Goal: Task Accomplishment & Management: Manage account settings

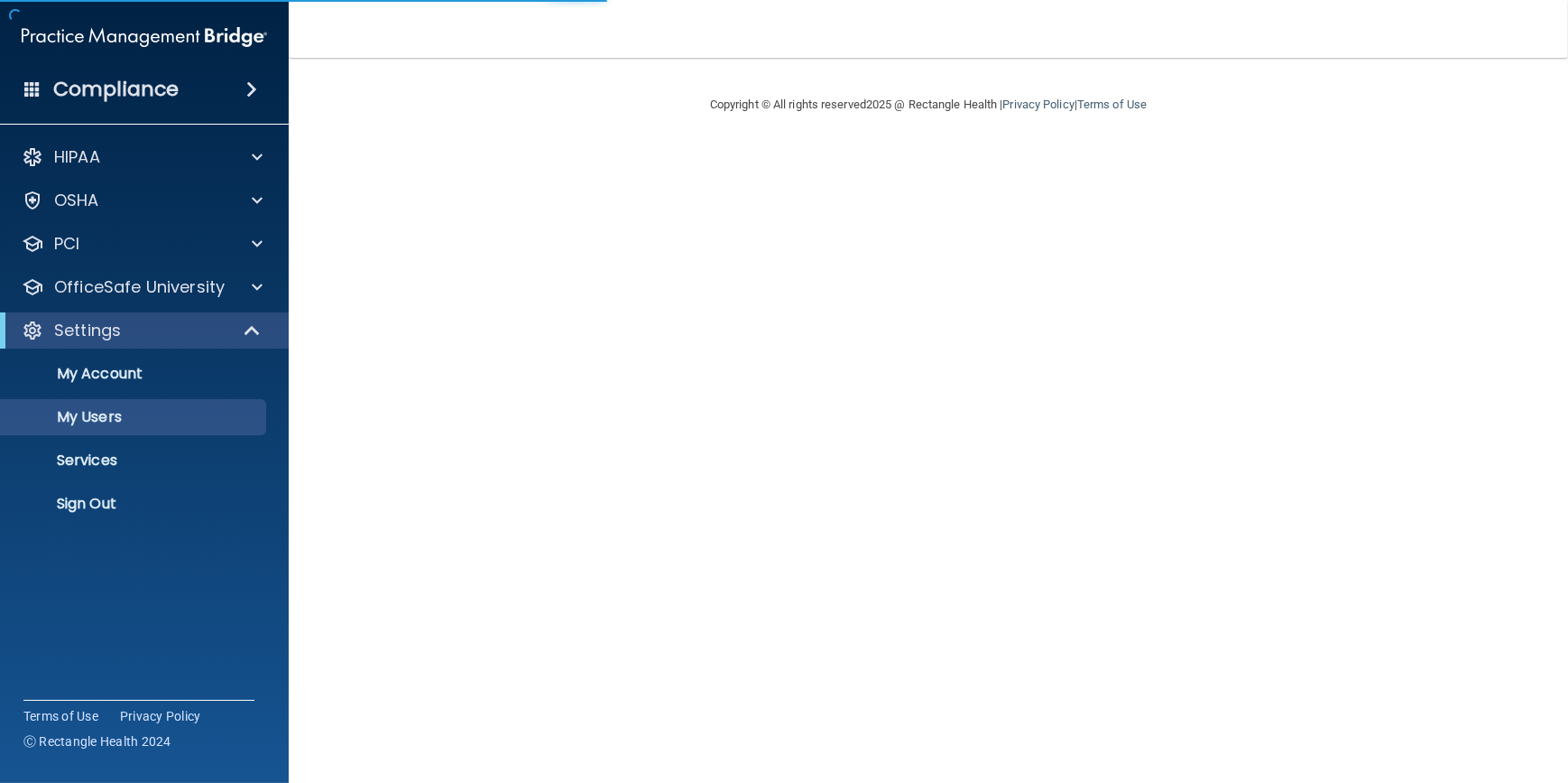
select select "20"
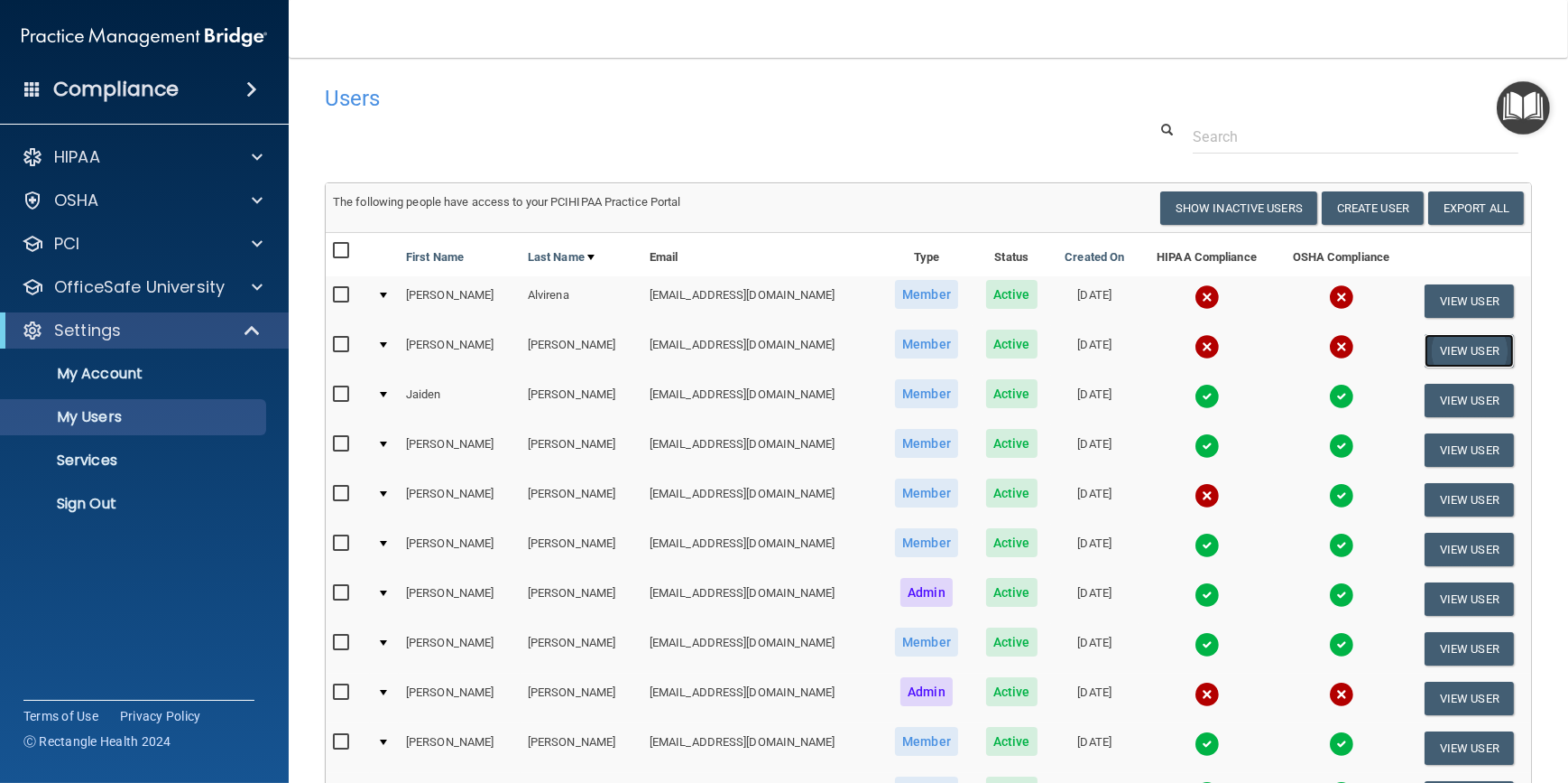
click at [1442, 352] on button "View User" at bounding box center [1469, 350] width 89 height 33
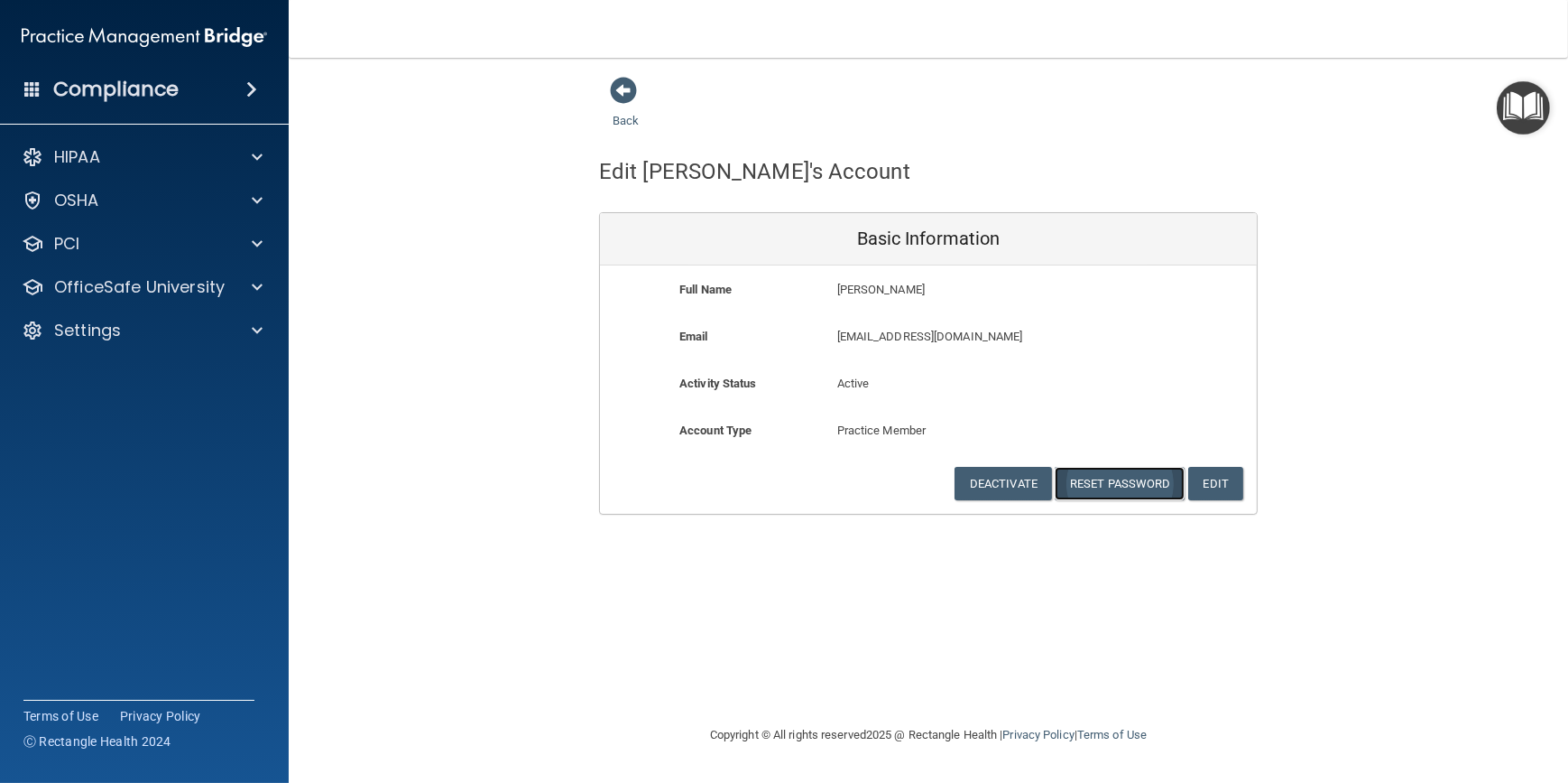
click at [1129, 480] on button "Reset Password" at bounding box center [1120, 483] width 130 height 33
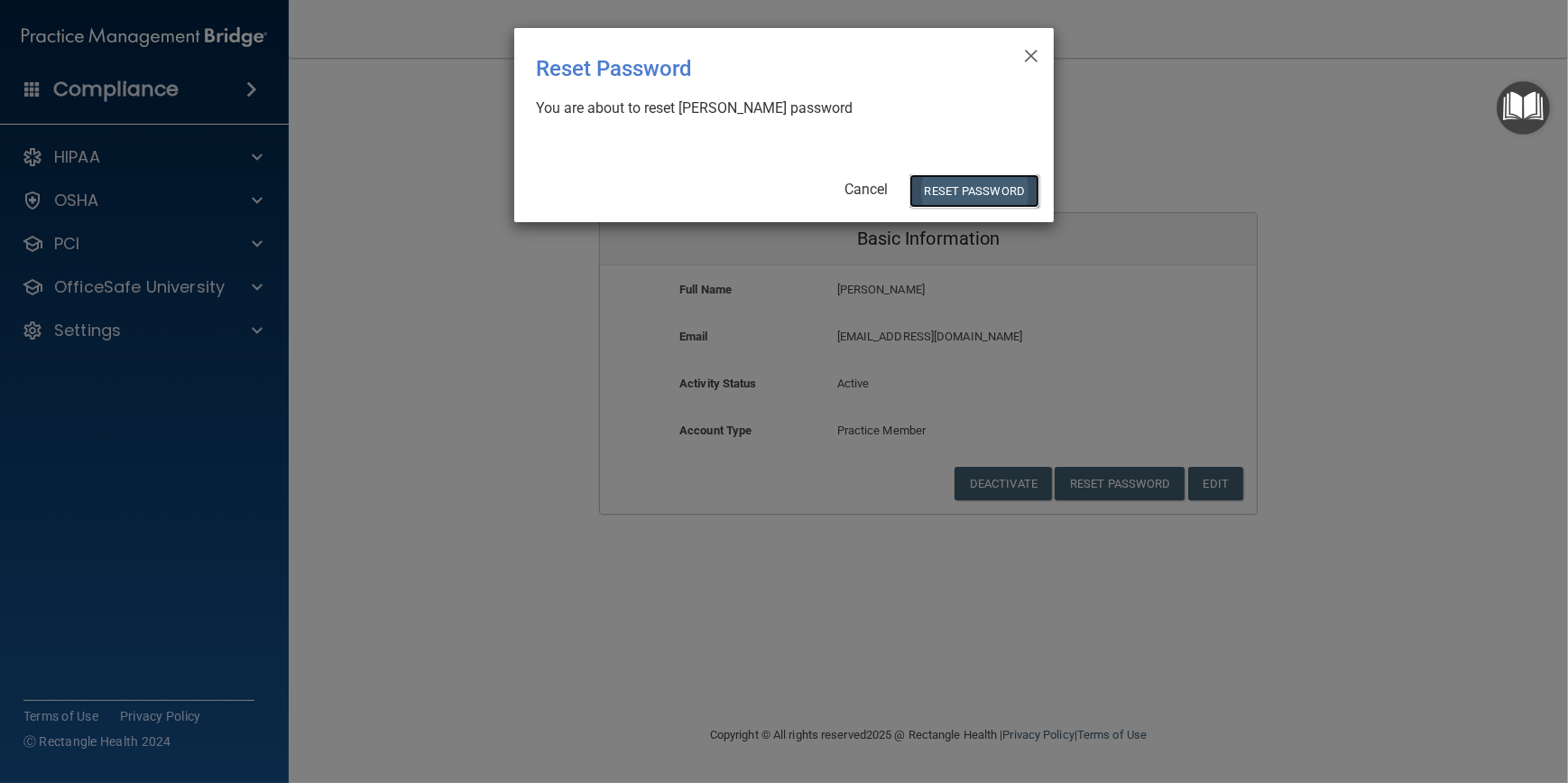
click at [956, 188] on button "Reset Password" at bounding box center [974, 191] width 130 height 33
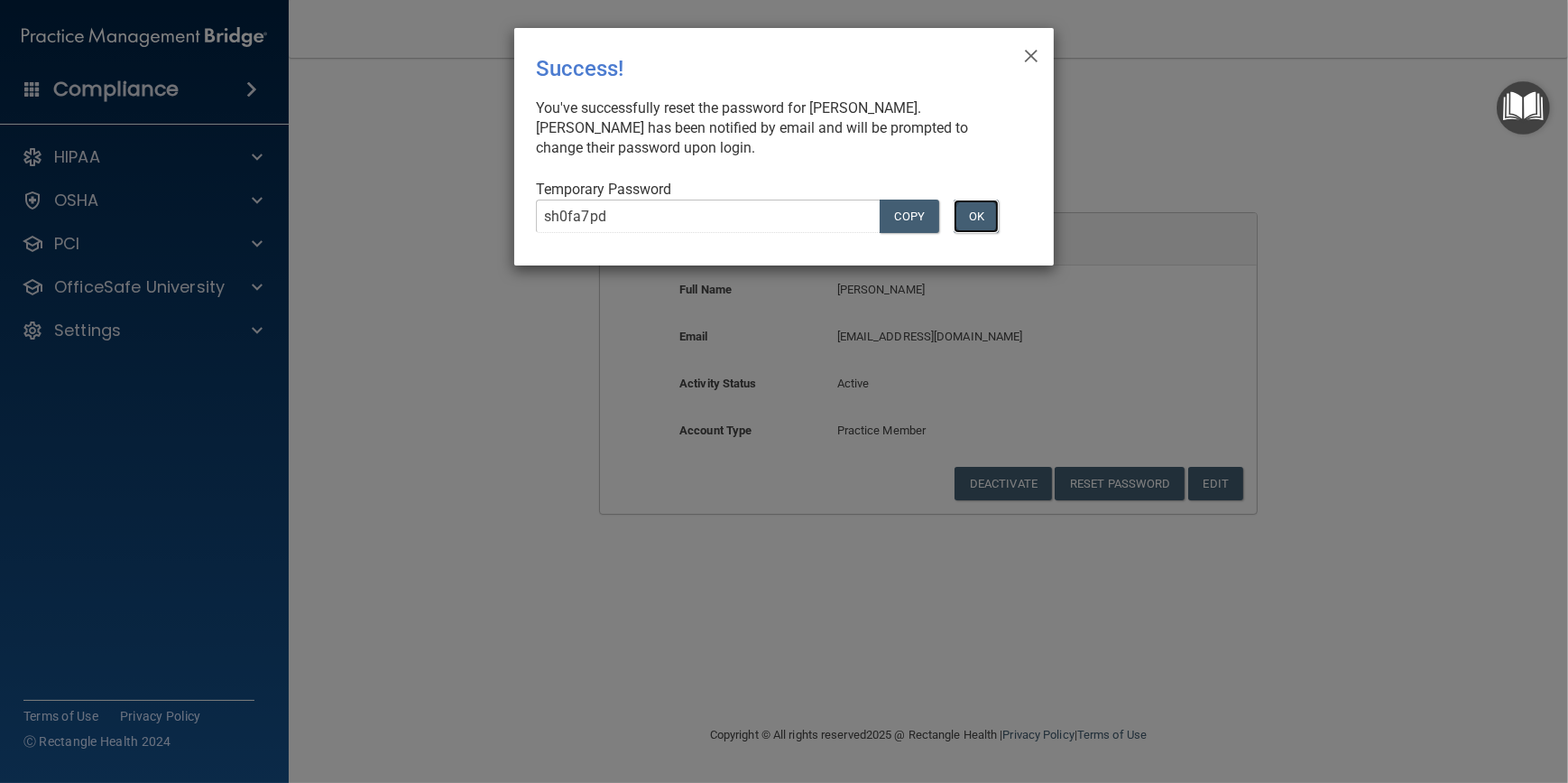
click at [960, 215] on button "OK" at bounding box center [976, 216] width 45 height 33
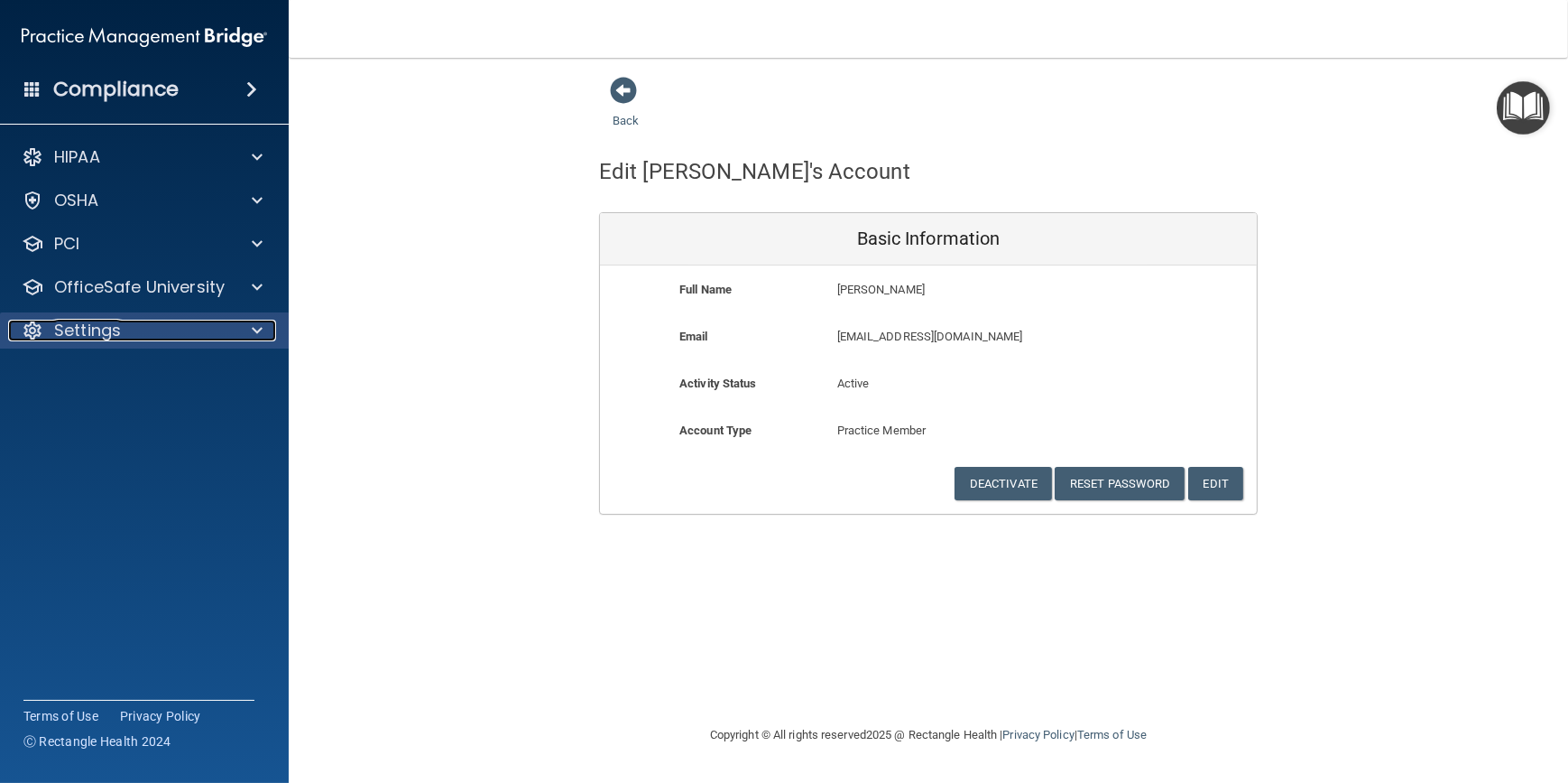
click at [214, 330] on div "Settings" at bounding box center [120, 331] width 224 height 22
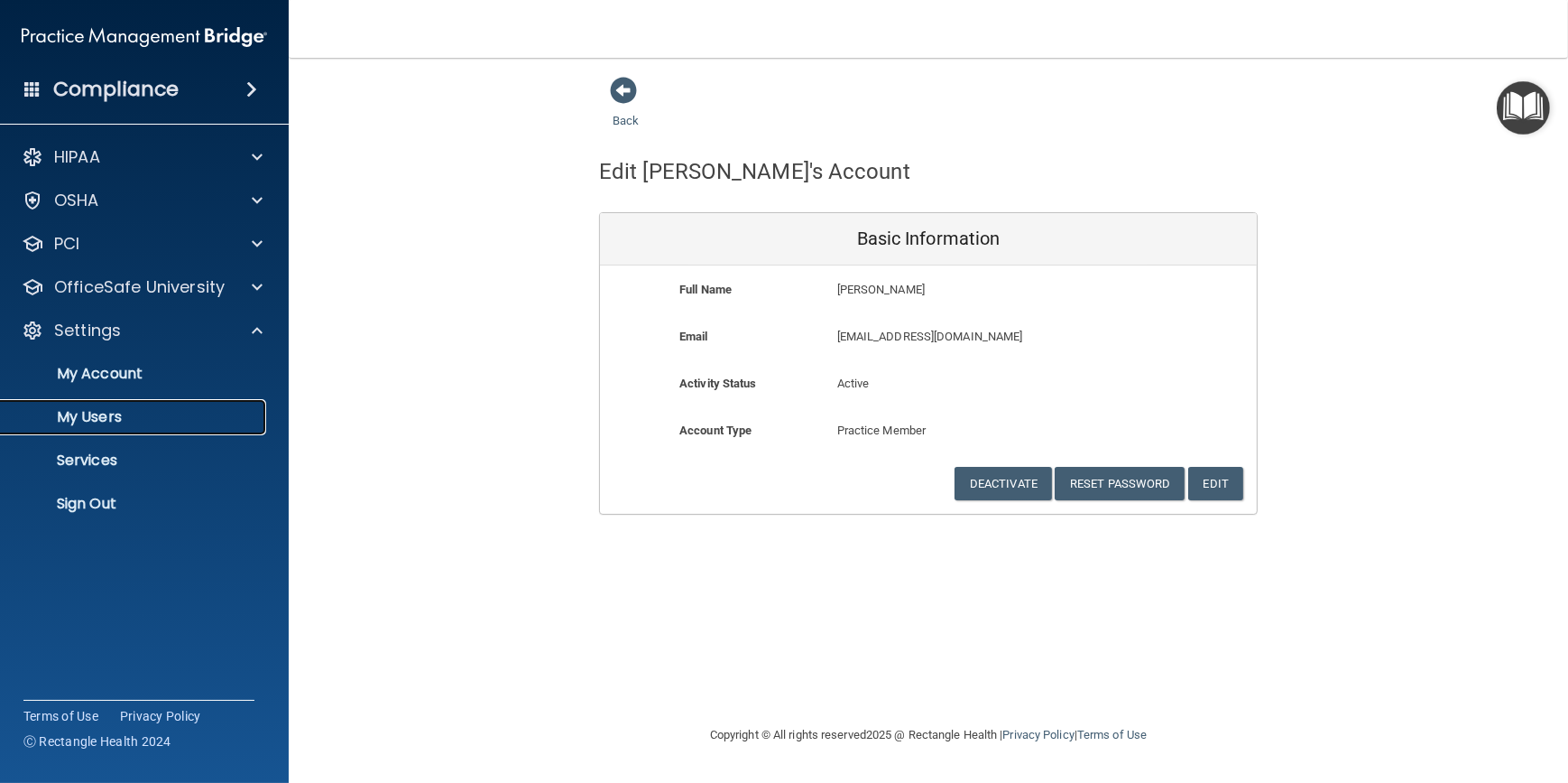
click at [98, 409] on p "My Users" at bounding box center [135, 417] width 247 height 18
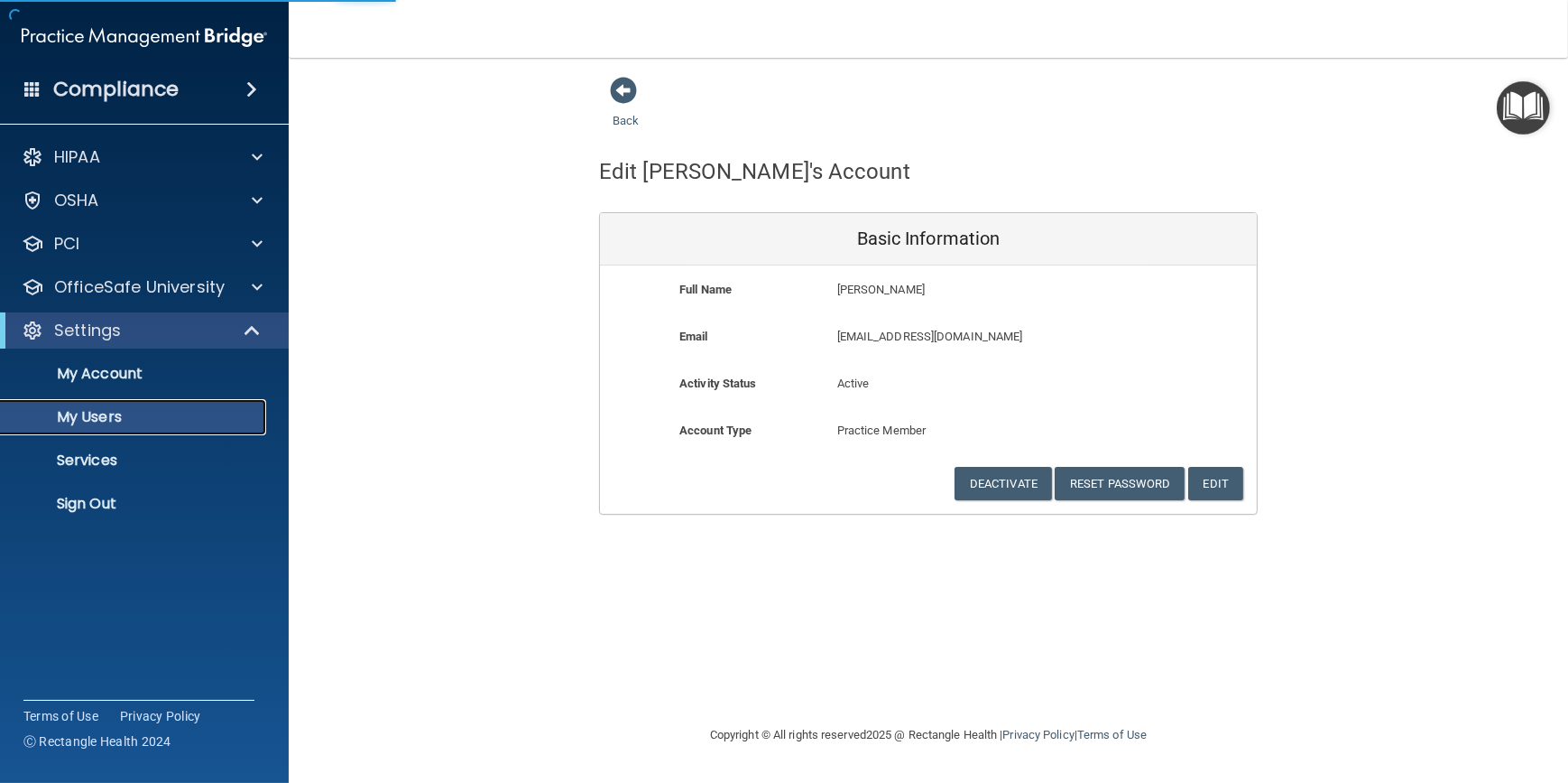
select select "20"
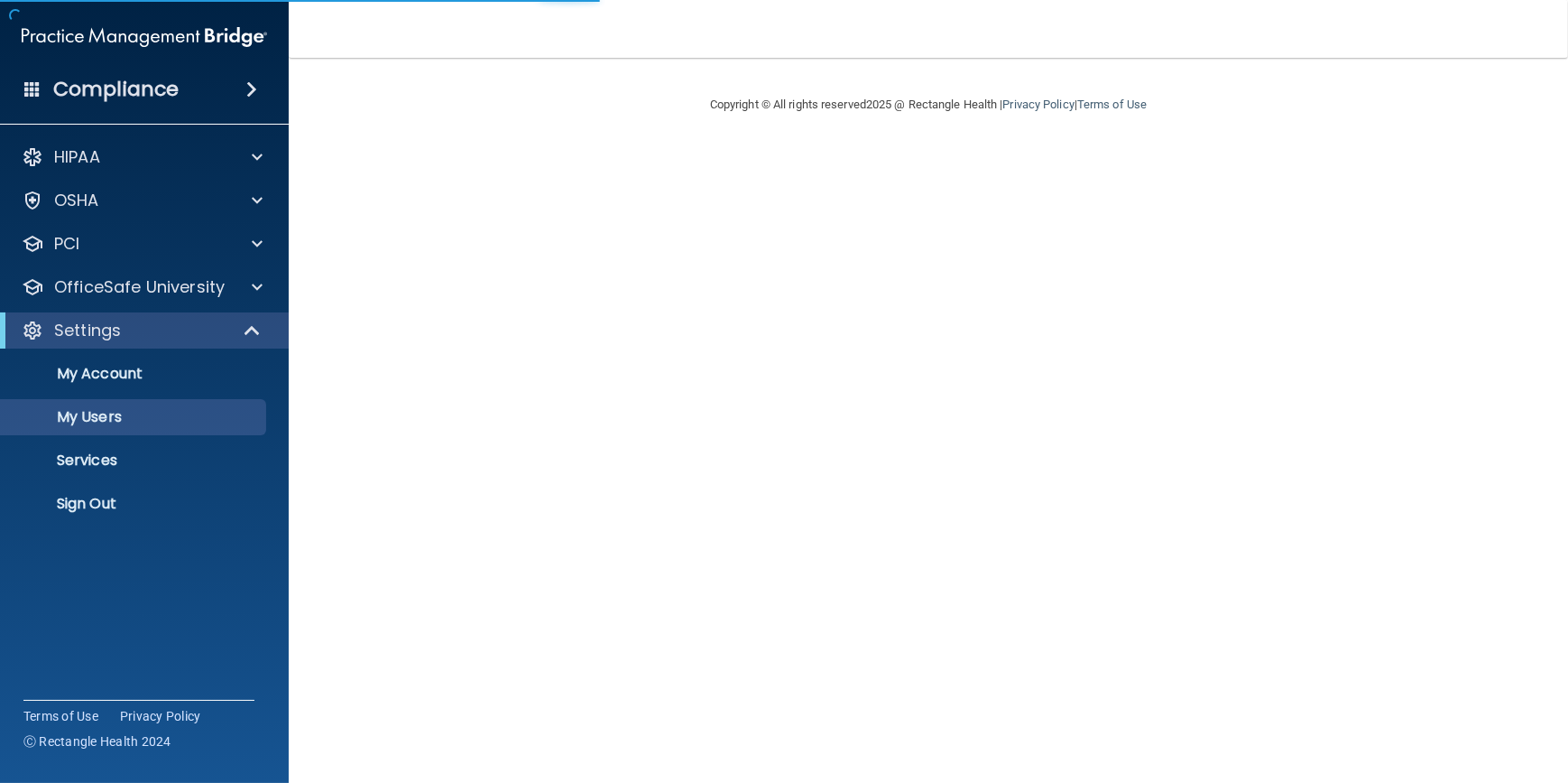
select select "20"
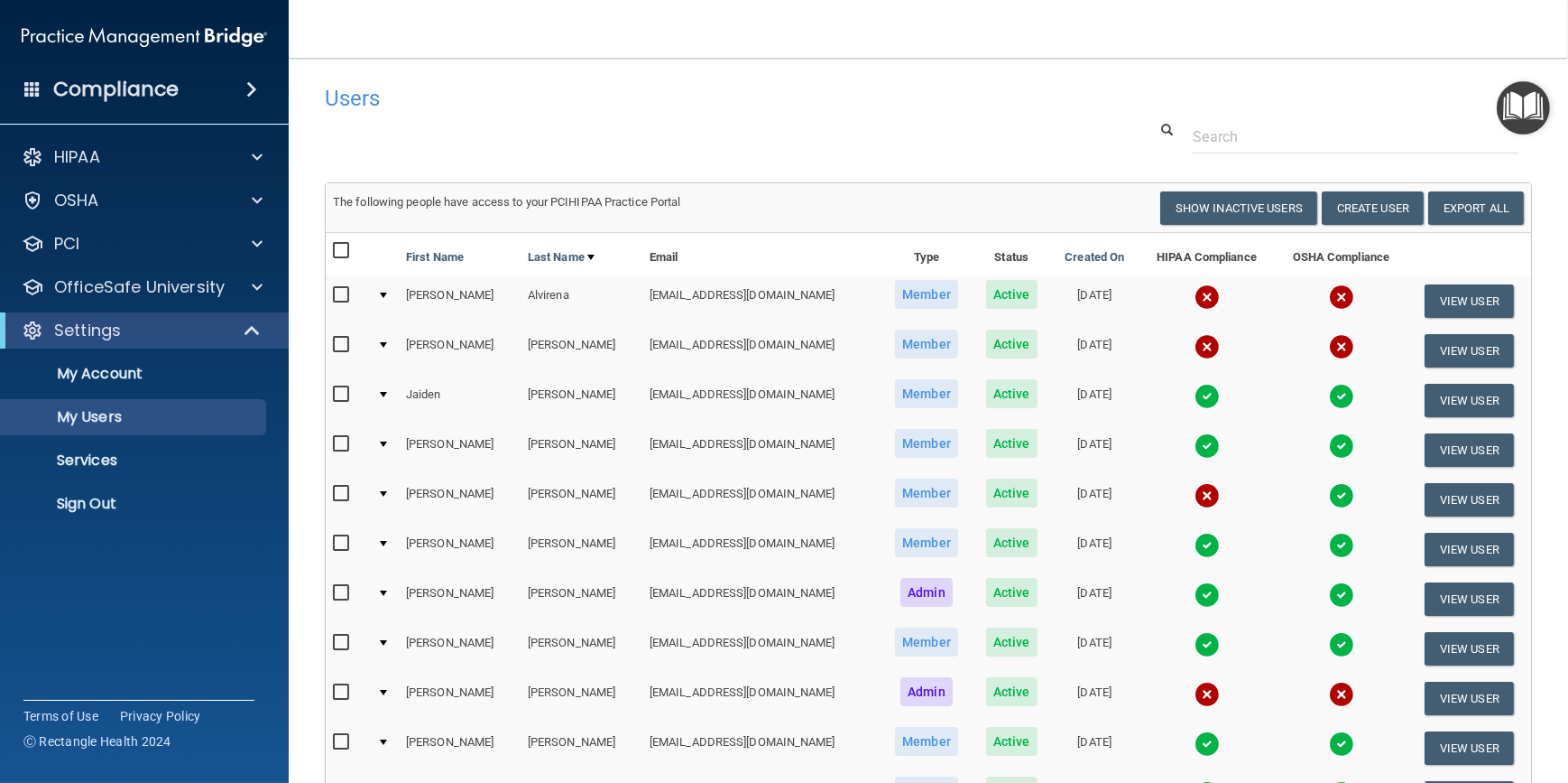
drag, startPoint x: 809, startPoint y: 126, endPoint x: 741, endPoint y: 117, distance: 68.6
click at [740, 117] on div "Users" at bounding box center [672, 98] width 720 height 44
drag, startPoint x: 829, startPoint y: 133, endPoint x: 762, endPoint y: 118, distance: 68.7
click at [742, 127] on div at bounding box center [928, 137] width 1234 height 33
drag, startPoint x: 828, startPoint y: 119, endPoint x: 755, endPoint y: 127, distance: 73.4
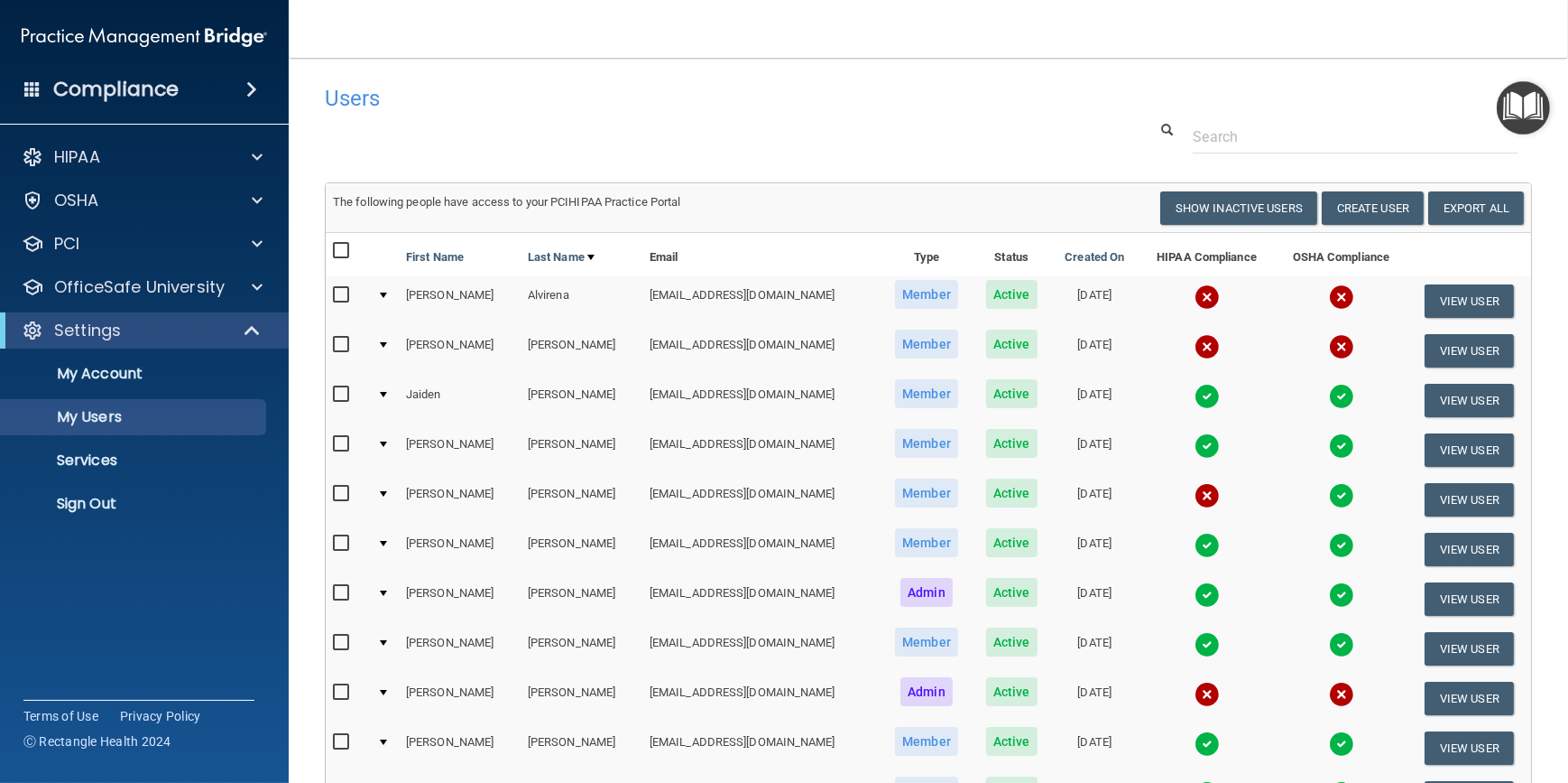
click at [722, 135] on div at bounding box center [928, 137] width 1234 height 33
drag, startPoint x: 751, startPoint y: 132, endPoint x: 722, endPoint y: 127, distance: 29.4
click at [704, 123] on div at bounding box center [928, 137] width 1234 height 33
drag, startPoint x: 810, startPoint y: 136, endPoint x: 771, endPoint y: 133, distance: 39.1
click at [771, 133] on div at bounding box center [928, 137] width 1234 height 33
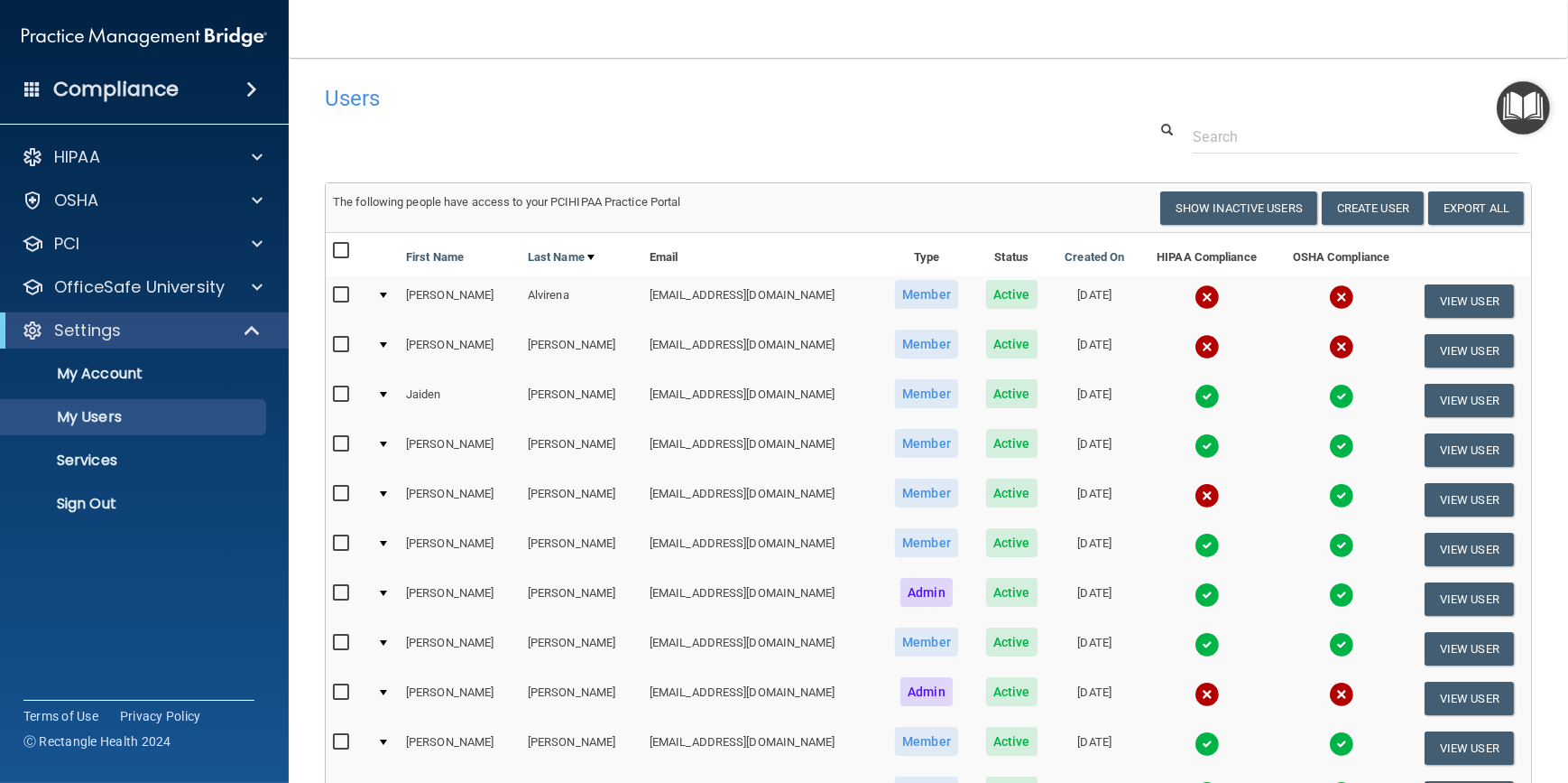
drag, startPoint x: 773, startPoint y: 133, endPoint x: 732, endPoint y: 126, distance: 41.6
click at [732, 126] on div at bounding box center [928, 137] width 1234 height 33
drag, startPoint x: 809, startPoint y: 129, endPoint x: 808, endPoint y: 139, distance: 10.0
drag, startPoint x: 808, startPoint y: 139, endPoint x: 766, endPoint y: 144, distance: 42.3
click at [764, 141] on div at bounding box center [928, 137] width 1234 height 33
